Goal: Find specific page/section: Find specific page/section

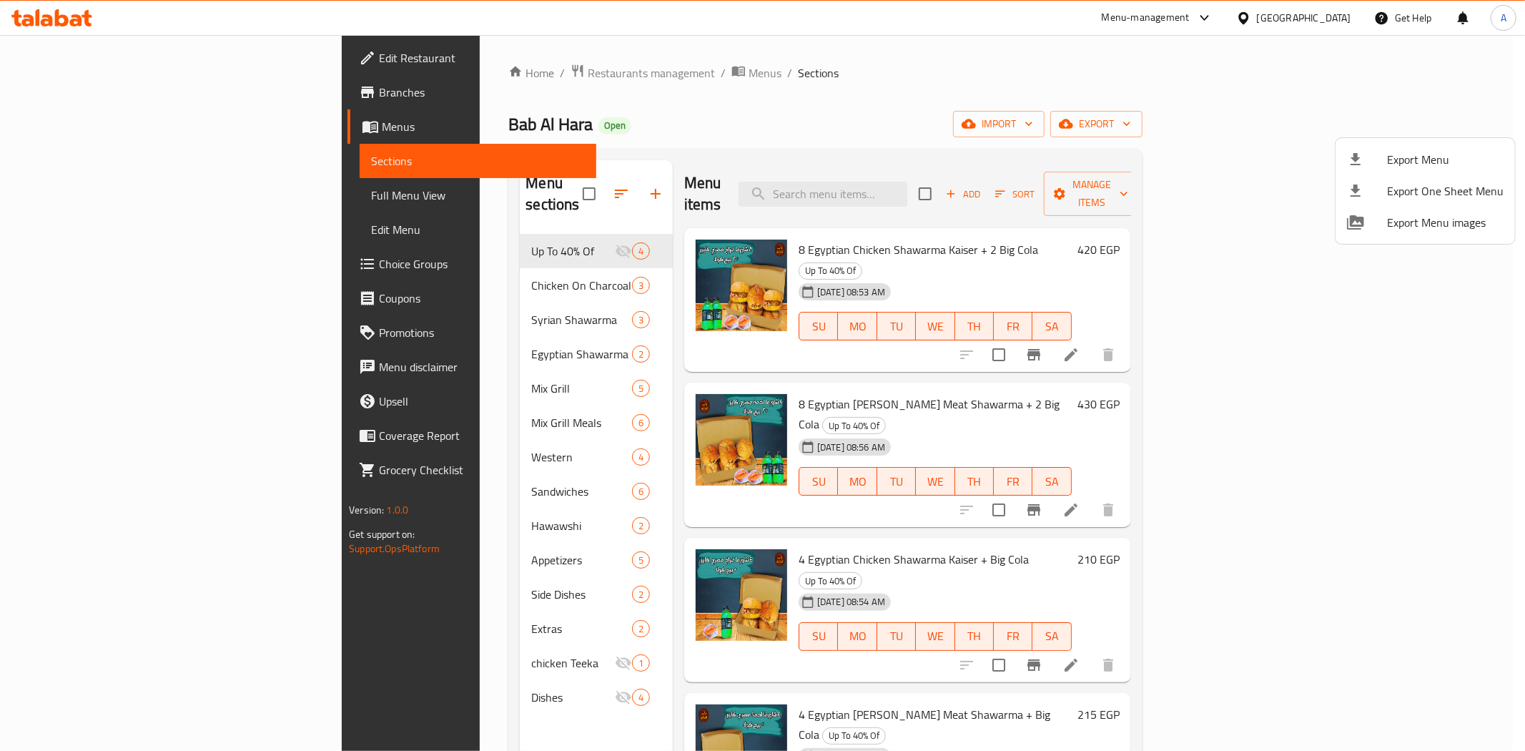
click at [880, 83] on div at bounding box center [762, 375] width 1525 height 751
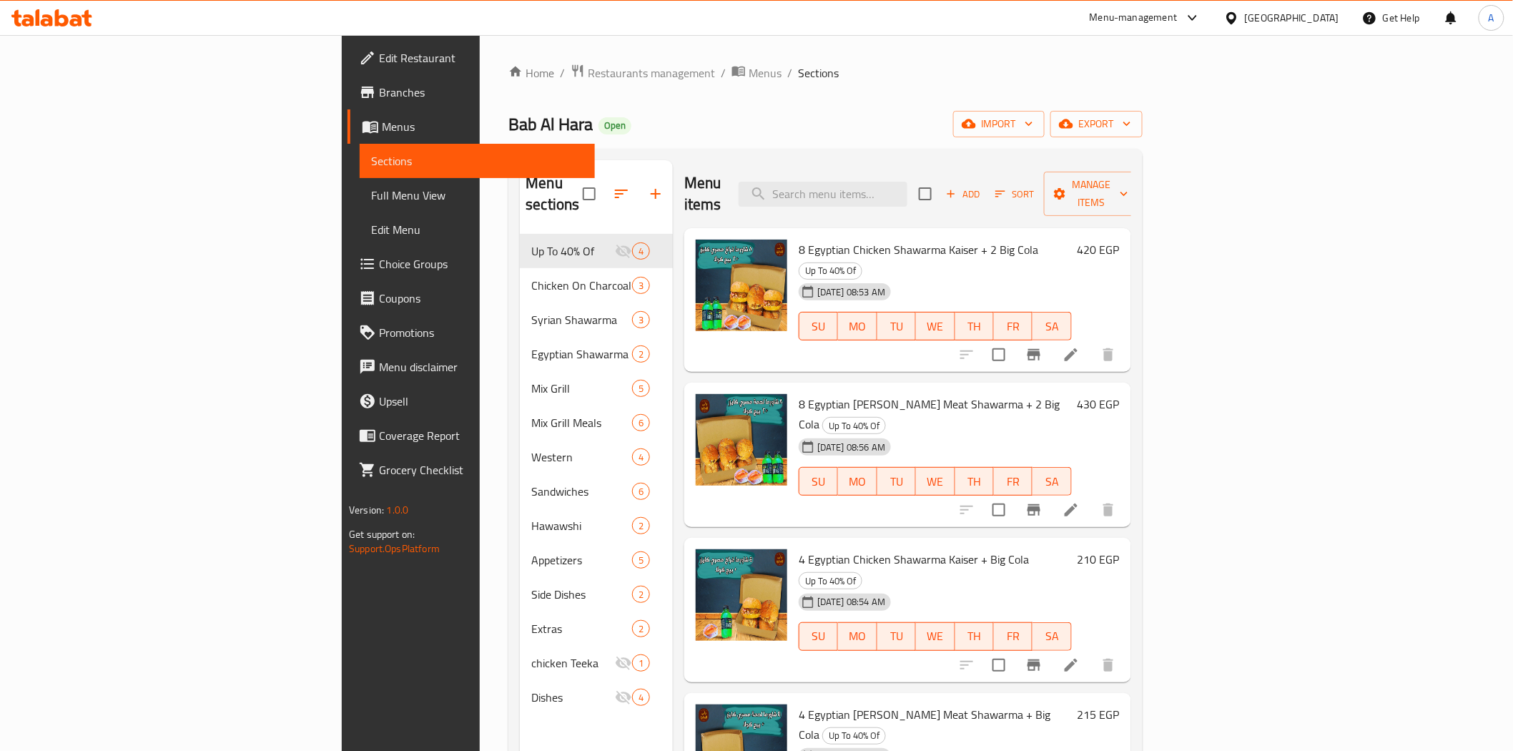
click at [907, 82] on div "Home / Restaurants management / Menus / Sections Bab Al Hara Open import export…" at bounding box center [824, 493] width 633 height 859
click at [1014, 473] on div "Menu items Add Sort Manage items 8 Egyptian Chicken Shawarma [PERSON_NAME] + 2 …" at bounding box center [902, 535] width 458 height 751
click at [794, 107] on div "Home / Restaurants management / Menus / Sections Bab Al Hara Open import export…" at bounding box center [824, 493] width 633 height 859
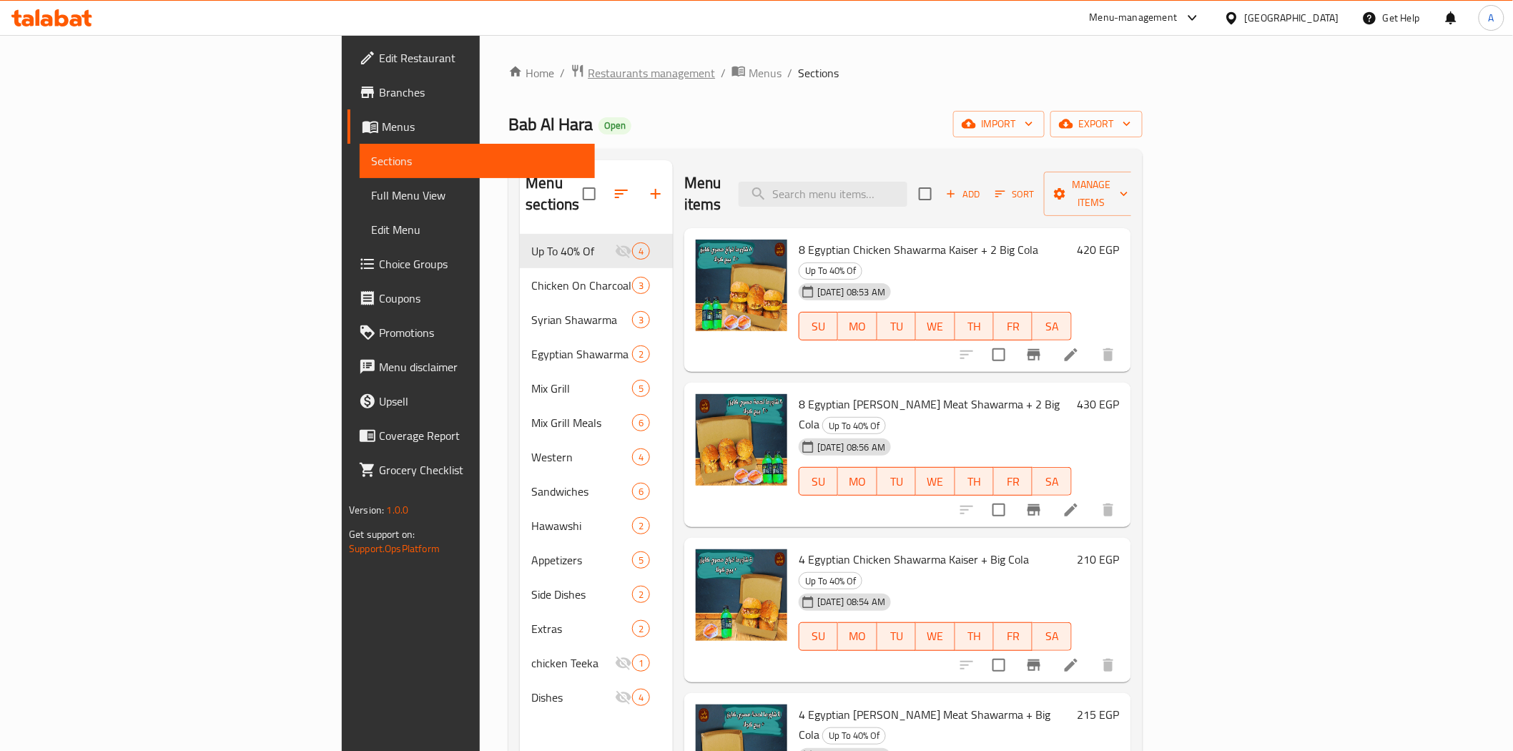
click at [588, 73] on span "Restaurants management" at bounding box center [651, 72] width 127 height 17
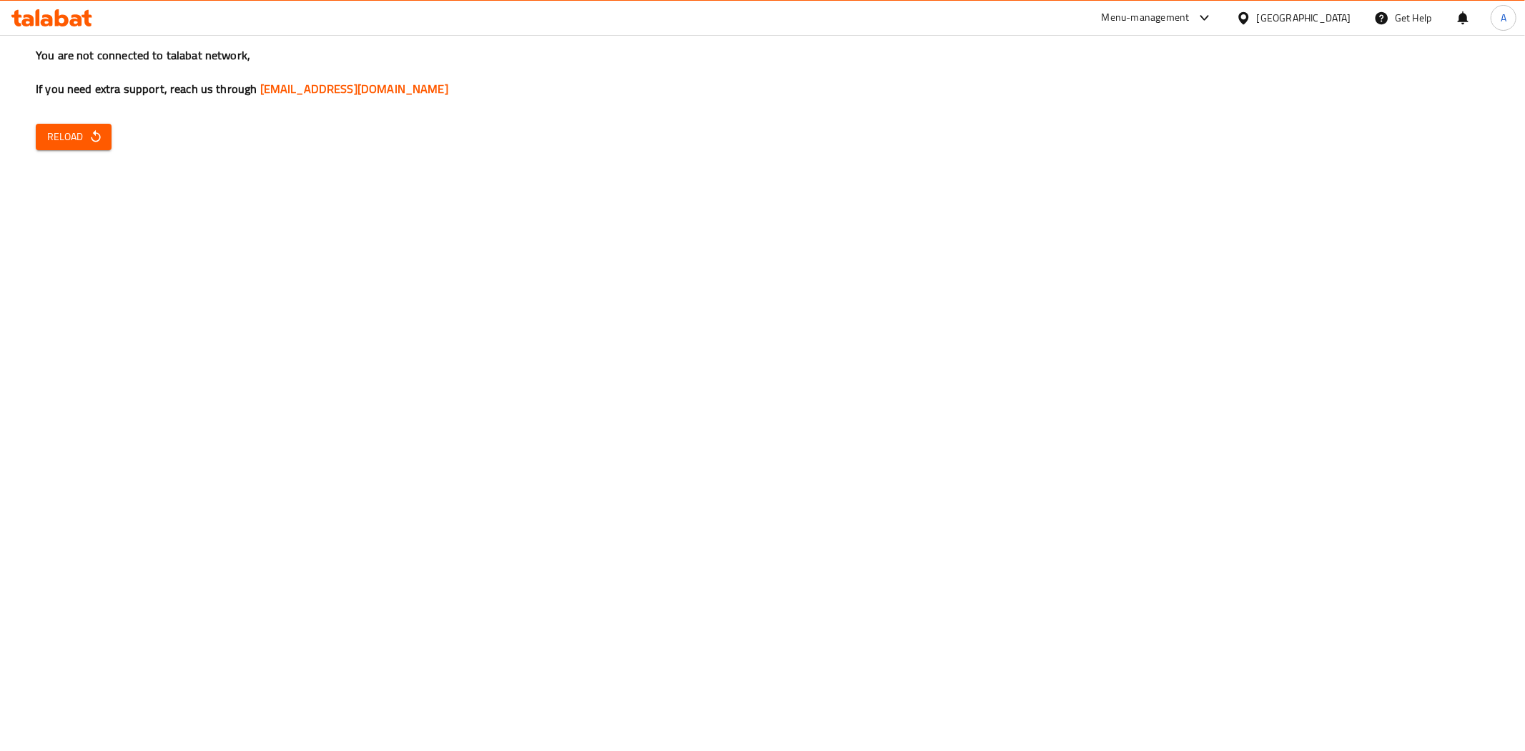
click at [51, 24] on icon at bounding box center [47, 20] width 12 height 12
click at [87, 145] on span "Reload" at bounding box center [73, 137] width 53 height 18
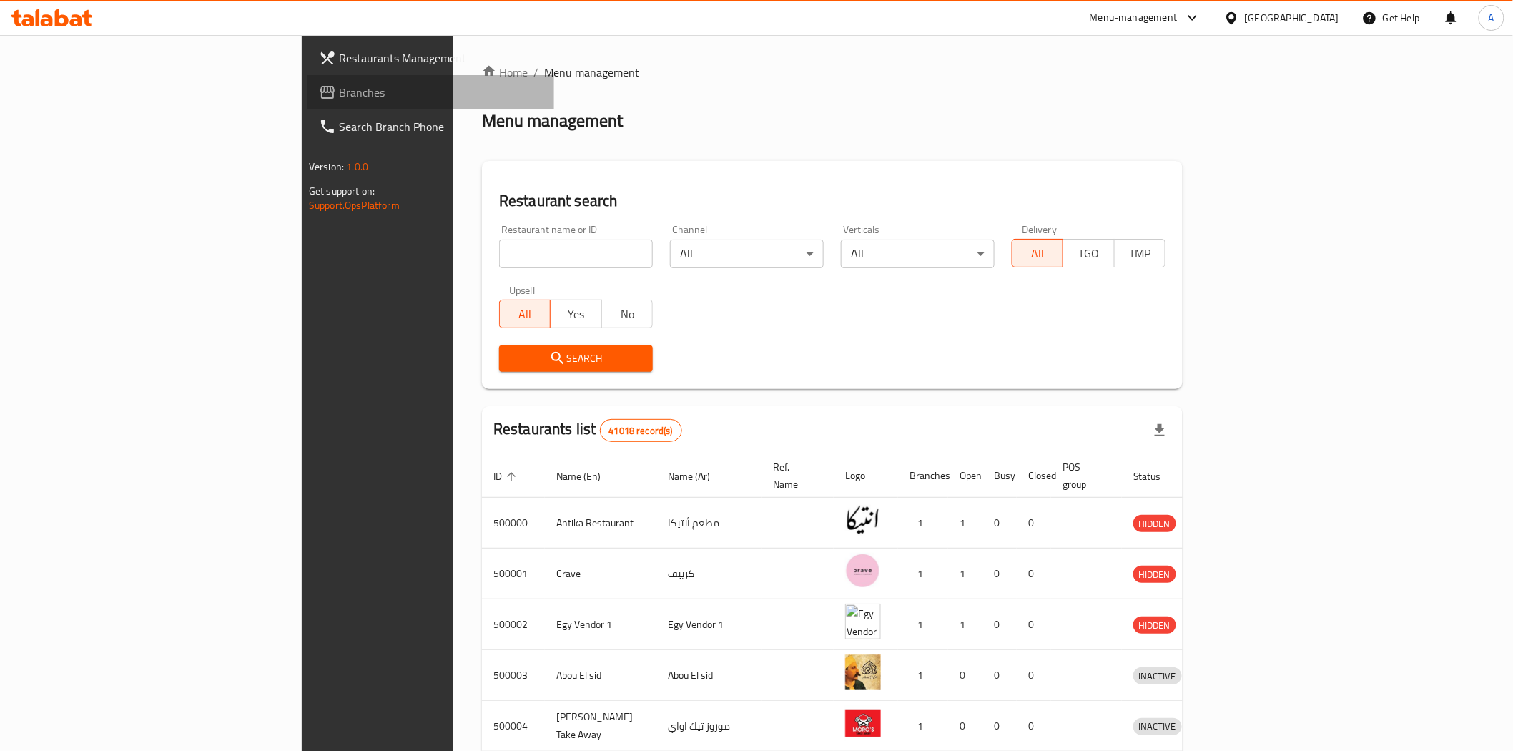
click at [339, 95] on span "Branches" at bounding box center [441, 92] width 204 height 17
